Goal: Check status: Check status

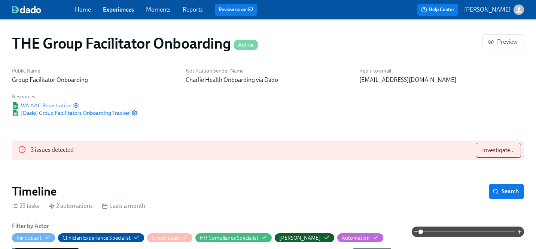
click at [110, 12] on link "Experiences" at bounding box center [118, 9] width 31 height 7
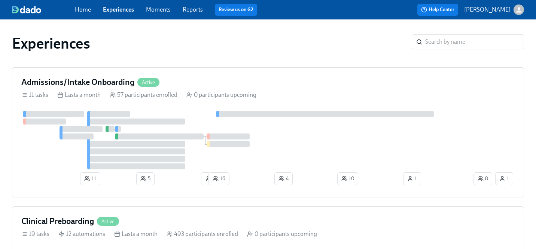
click at [110, 9] on link "Experiences" at bounding box center [118, 9] width 31 height 7
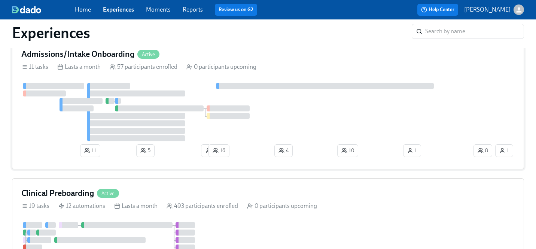
scroll to position [46, 0]
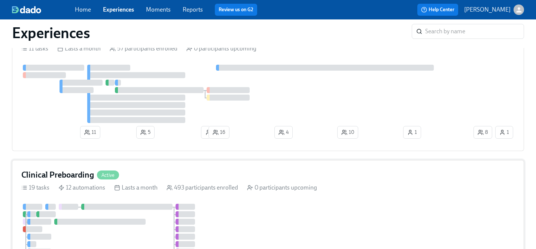
click at [261, 166] on div "Clinical Preboarding Active 19 tasks 12 automations Lasts a month 493 participa…" at bounding box center [268, 247] width 512 height 175
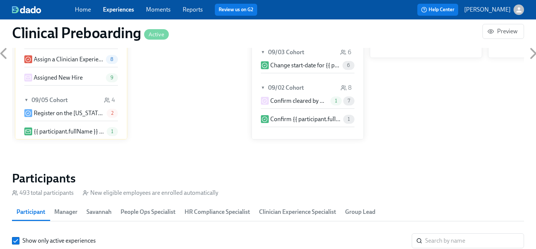
scroll to position [809, 0]
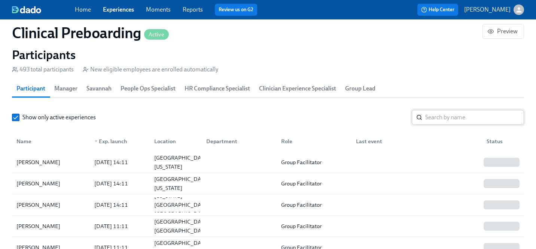
click at [426, 119] on input "search" at bounding box center [474, 117] width 99 height 15
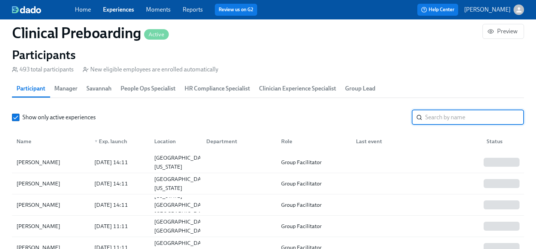
paste input "[PERSON_NAME]"
type input "[PERSON_NAME]"
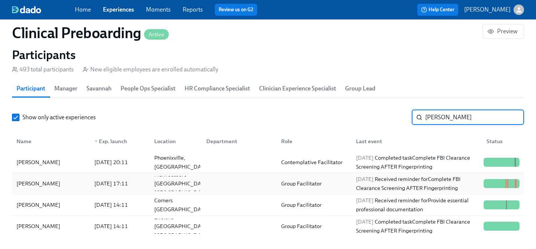
click at [303, 179] on div "Group Facilitator" at bounding box center [312, 183] width 75 height 15
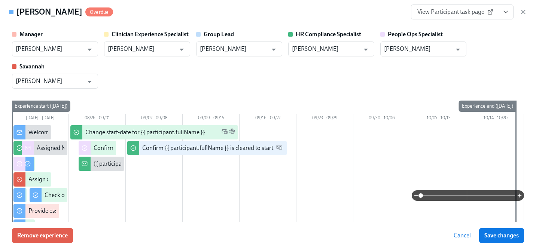
click at [501, 15] on button "View task page" at bounding box center [506, 11] width 16 height 15
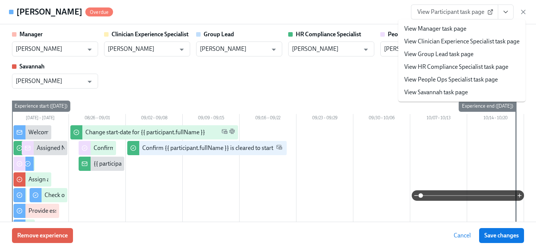
click at [454, 68] on link "View HR Compliance Specialist task page" at bounding box center [456, 67] width 104 height 8
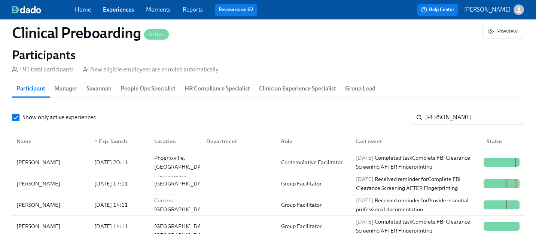
scroll to position [0, 9774]
click at [118, 10] on link "Experiences" at bounding box center [118, 9] width 31 height 7
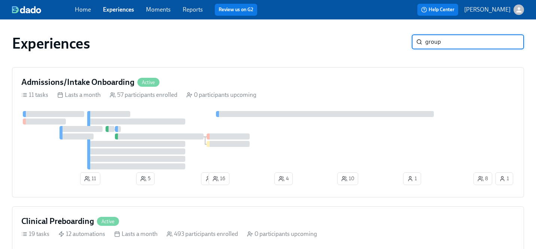
type input "group"
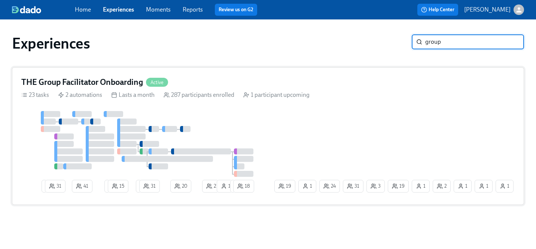
click at [359, 85] on div "THE Group Facilitator Onboarding Active" at bounding box center [267, 82] width 493 height 11
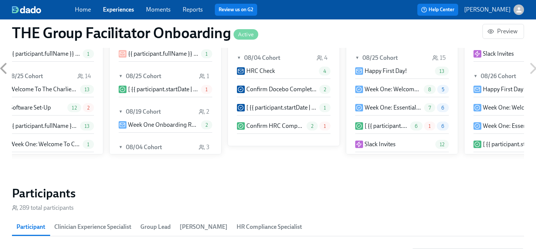
scroll to position [0, 12731]
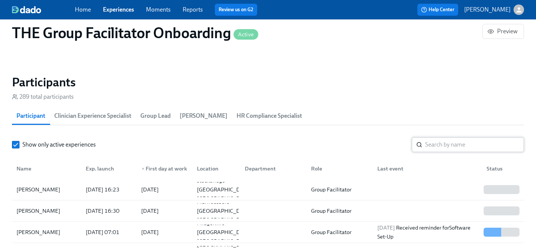
click at [436, 142] on input "search" at bounding box center [474, 144] width 99 height 15
paste input "[PERSON_NAME]"
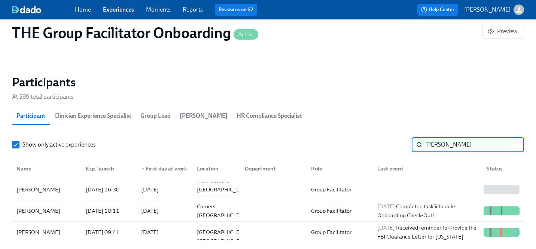
scroll to position [682, 0]
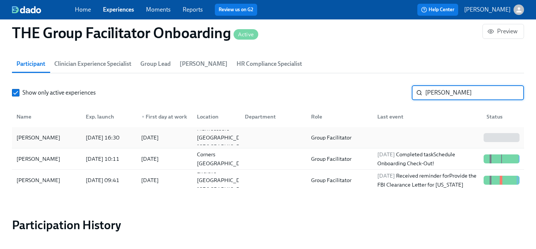
type input "[PERSON_NAME]"
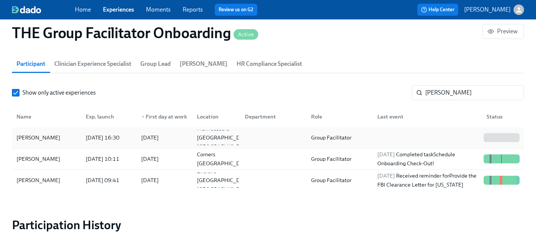
click at [417, 133] on div at bounding box center [425, 137] width 109 height 15
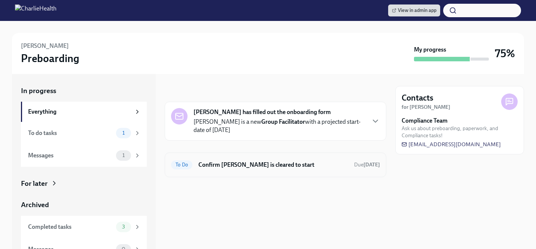
click at [262, 163] on h6 "Confirm [PERSON_NAME] is cleared to start" at bounding box center [273, 165] width 150 height 8
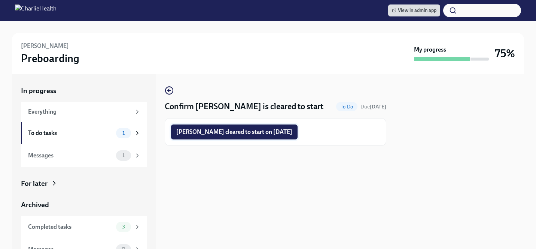
click at [219, 137] on button "[PERSON_NAME] cleared to start on [DATE]" at bounding box center [234, 132] width 127 height 15
